Goal: Task Accomplishment & Management: Use online tool/utility

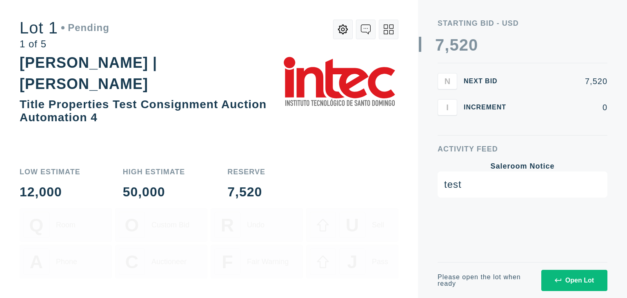
click at [558, 264] on div "Please open the lot when ready Open Lot" at bounding box center [523, 280] width 170 height 36
click at [563, 275] on button "Open Lot" at bounding box center [574, 280] width 66 height 21
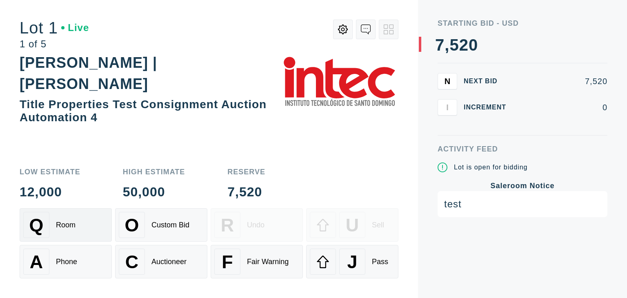
click at [89, 236] on div "Q Room" at bounding box center [65, 225] width 85 height 26
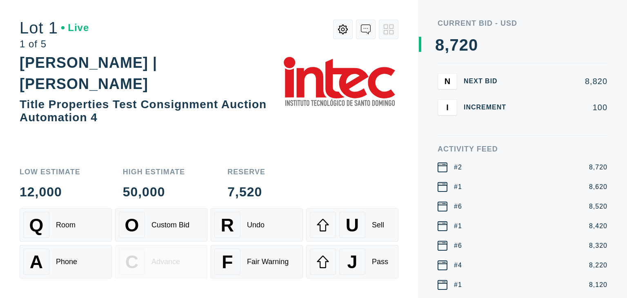
drag, startPoint x: 469, startPoint y: 51, endPoint x: 441, endPoint y: 50, distance: 27.8
click at [441, 50] on div "0 1 2 3 4 5 6 7 8 9 , 0 1 2 3 4 5 6 7 8 9 0 1 2 3 4 5 6 7 8 9 0 1 2 3 4 5 6 7 8…" at bounding box center [456, 45] width 43 height 16
click at [142, 232] on div "O" at bounding box center [132, 225] width 26 height 26
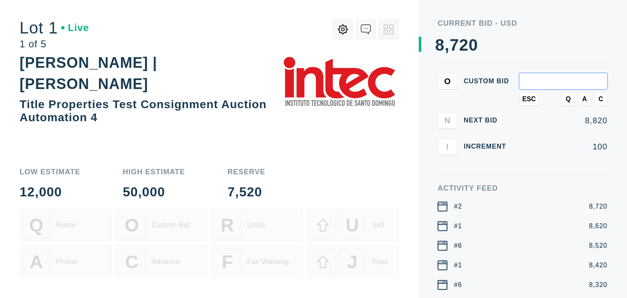
click at [532, 81] on input "text" at bounding box center [563, 81] width 88 height 16
type input "8,840"
click at [568, 104] on button "Q" at bounding box center [568, 99] width 13 height 13
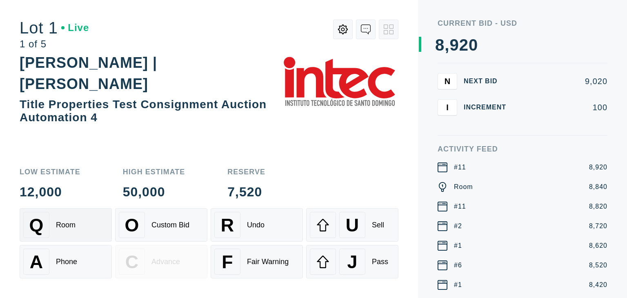
click at [69, 231] on div "Q Room" at bounding box center [65, 225] width 85 height 26
click at [78, 263] on div "A Phone" at bounding box center [65, 262] width 85 height 26
click at [255, 228] on div "Undo" at bounding box center [256, 225] width 18 height 9
click at [258, 262] on div "Fair Warning" at bounding box center [268, 262] width 42 height 9
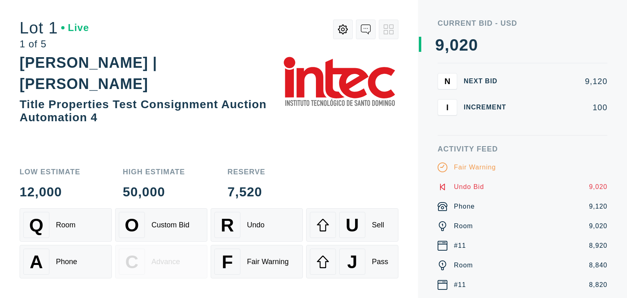
click at [323, 182] on div "Low Estimate 12,000 High Estimate 50,000 Reserve 7,520" at bounding box center [209, 183] width 379 height 30
click at [449, 109] on button "I" at bounding box center [448, 107] width 20 height 16
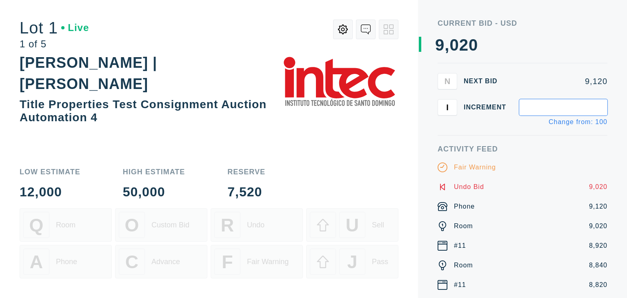
click at [547, 111] on input "text" at bounding box center [563, 107] width 88 height 16
type input "5"
type input "300"
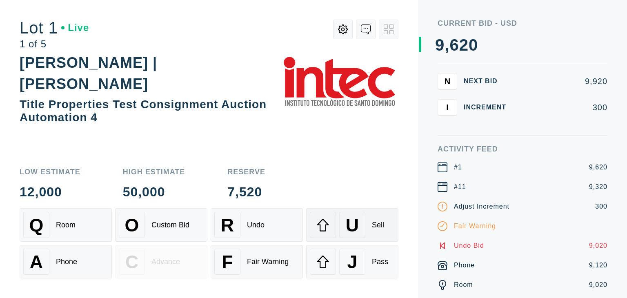
click at [324, 222] on icon at bounding box center [322, 224] width 13 height 13
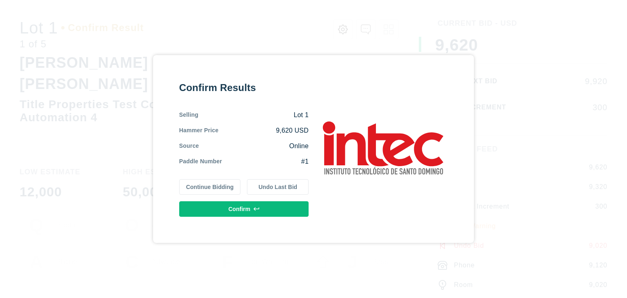
click at [481, 58] on div "Confirm Results Selling Lot 1 Hammer Price 9,620 USD Source Online Paddle Numbe…" at bounding box center [313, 149] width 627 height 298
click at [217, 188] on button "Continue Bidding" at bounding box center [210, 187] width 62 height 16
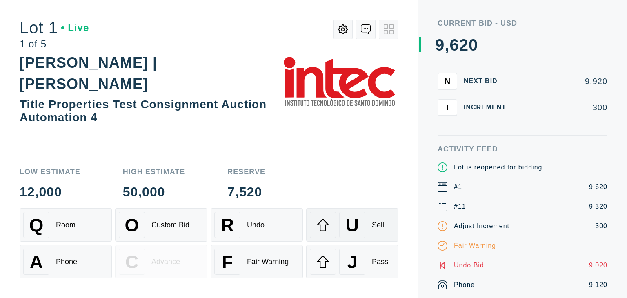
click at [355, 231] on span "U" at bounding box center [352, 225] width 13 height 21
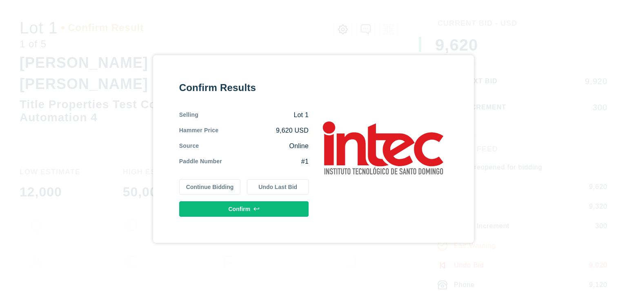
click at [263, 207] on button "Confirm" at bounding box center [243, 209] width 129 height 16
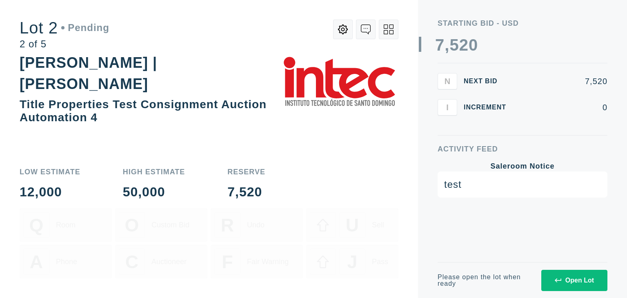
click at [480, 187] on div "test" at bounding box center [523, 184] width 170 height 26
click at [553, 278] on button "Open Lot" at bounding box center [574, 280] width 66 height 21
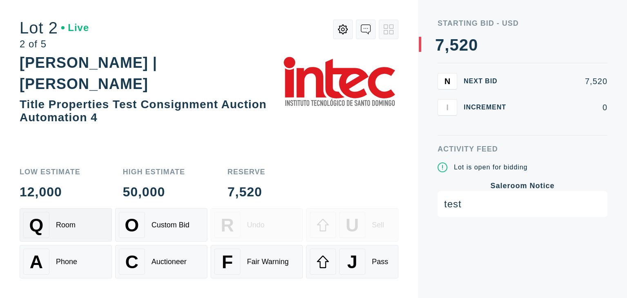
click at [62, 236] on div "Q Room" at bounding box center [65, 225] width 85 height 26
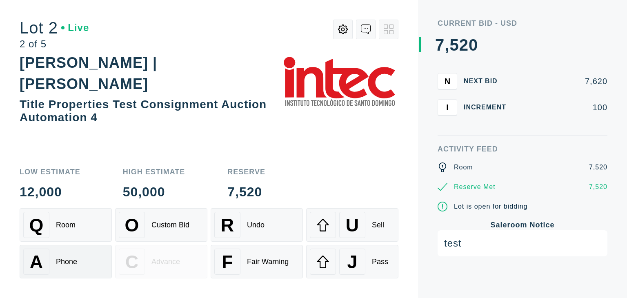
click at [64, 261] on div "Phone" at bounding box center [66, 262] width 21 height 9
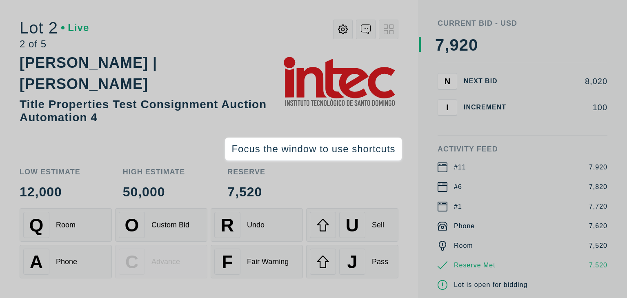
click at [349, 195] on div "Low Estimate 12,000 High Estimate 50,000 Reserve 7,520" at bounding box center [209, 183] width 379 height 30
click at [305, 185] on div "Low Estimate 12,000 High Estimate 50,000 Reserve 7,520" at bounding box center [209, 183] width 379 height 30
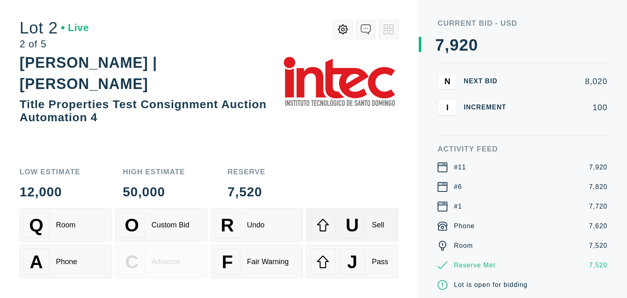
click at [346, 229] on span "U" at bounding box center [352, 225] width 13 height 21
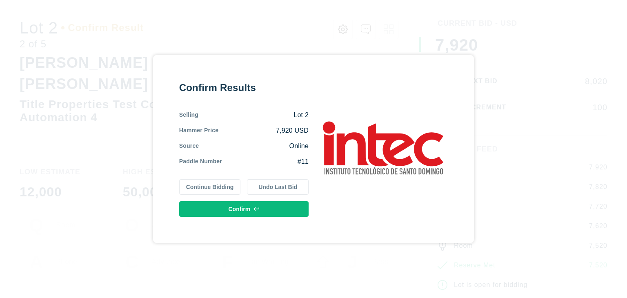
click at [225, 210] on button "Confirm" at bounding box center [243, 209] width 129 height 16
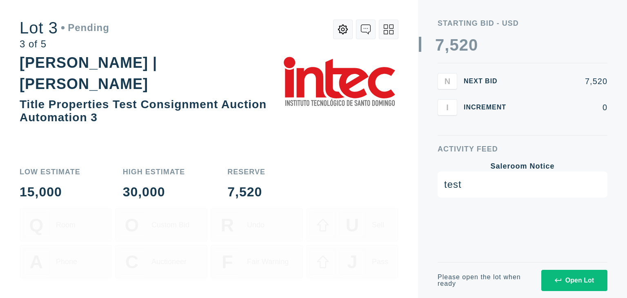
click at [558, 281] on icon at bounding box center [558, 280] width 7 height 7
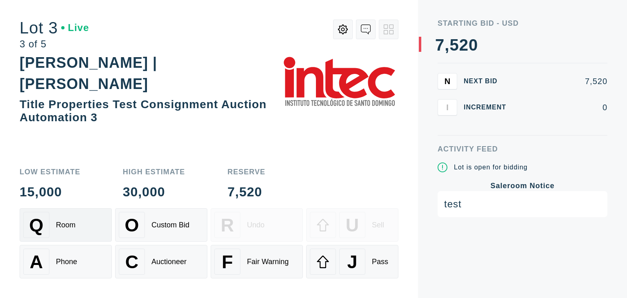
click at [57, 233] on div "Q Room" at bounding box center [65, 225] width 85 height 26
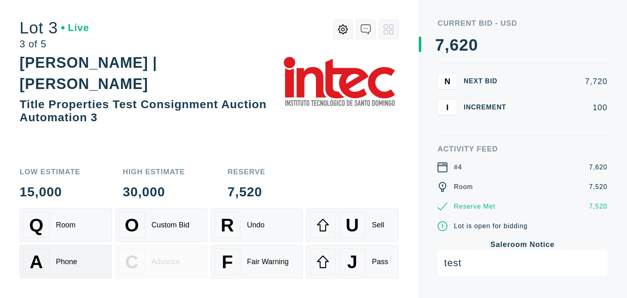
click at [57, 264] on div "Phone" at bounding box center [66, 262] width 21 height 9
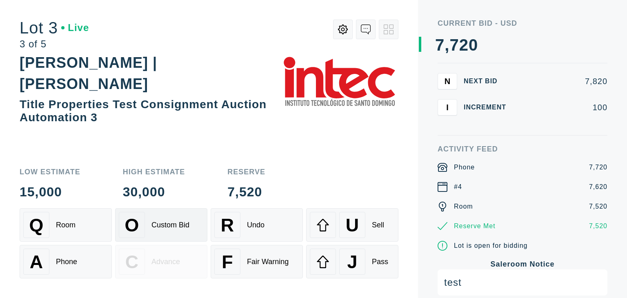
click at [131, 235] on span "O" at bounding box center [132, 225] width 14 height 21
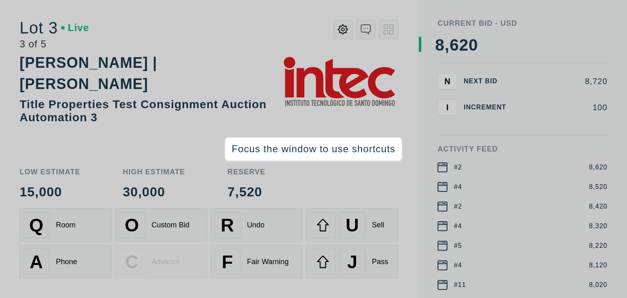
click at [434, 177] on div "Current Bid - USD 0 1 2 3 4 5 6 7 8 9 , 0 1 2 3 4 5 6 7 8 9 0 1 2 3 4 5 6 7 8 9…" at bounding box center [522, 149] width 209 height 298
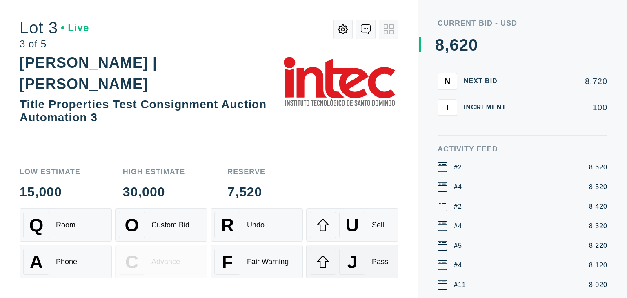
click at [362, 263] on div "J" at bounding box center [352, 262] width 26 height 26
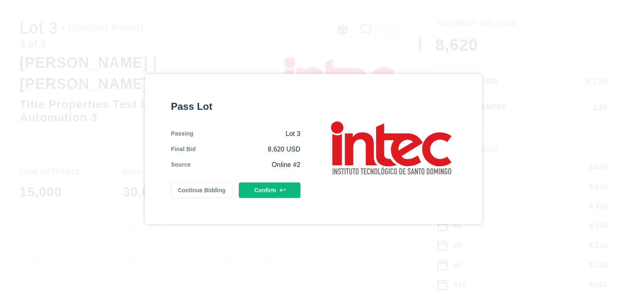
click at [214, 194] on button "Continue Bidding" at bounding box center [202, 190] width 62 height 16
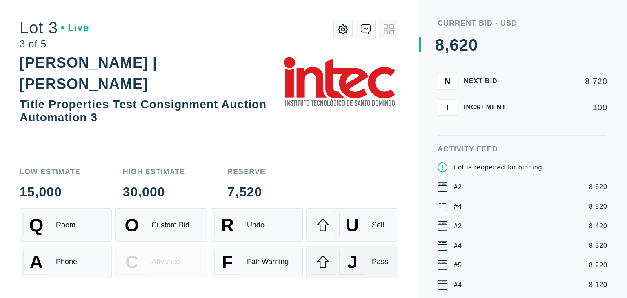
click at [348, 262] on span "J" at bounding box center [352, 261] width 10 height 21
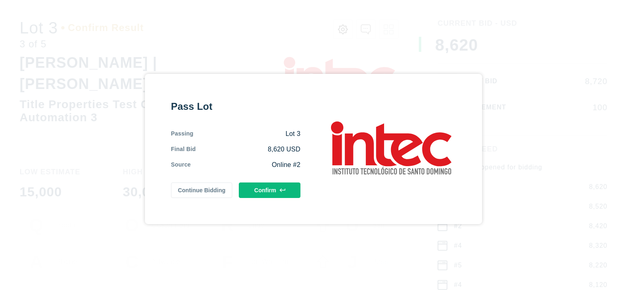
click at [280, 191] on icon at bounding box center [283, 190] width 6 height 6
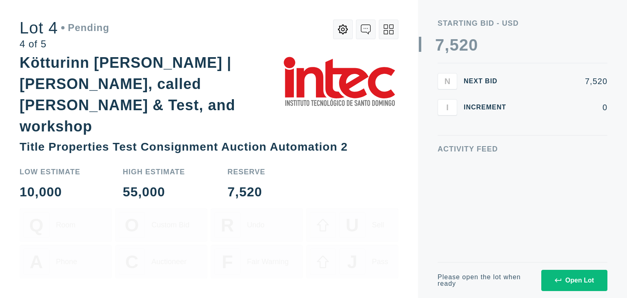
click at [555, 282] on icon at bounding box center [558, 280] width 7 height 7
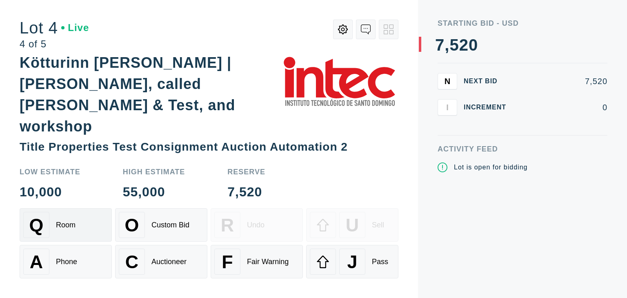
click at [82, 233] on div "Q Room" at bounding box center [65, 225] width 85 height 26
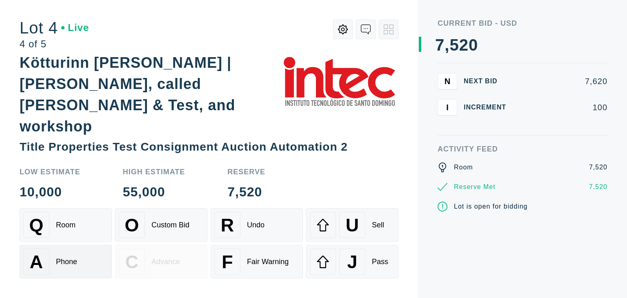
click at [77, 258] on div "Phone" at bounding box center [66, 262] width 21 height 9
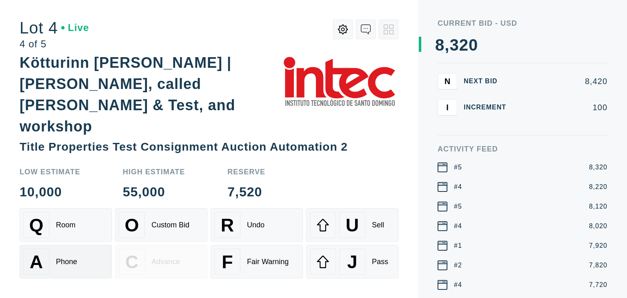
click at [77, 272] on div "A Phone" at bounding box center [65, 262] width 85 height 26
click at [69, 229] on div "Room" at bounding box center [66, 225] width 20 height 9
